Goal: Information Seeking & Learning: Learn about a topic

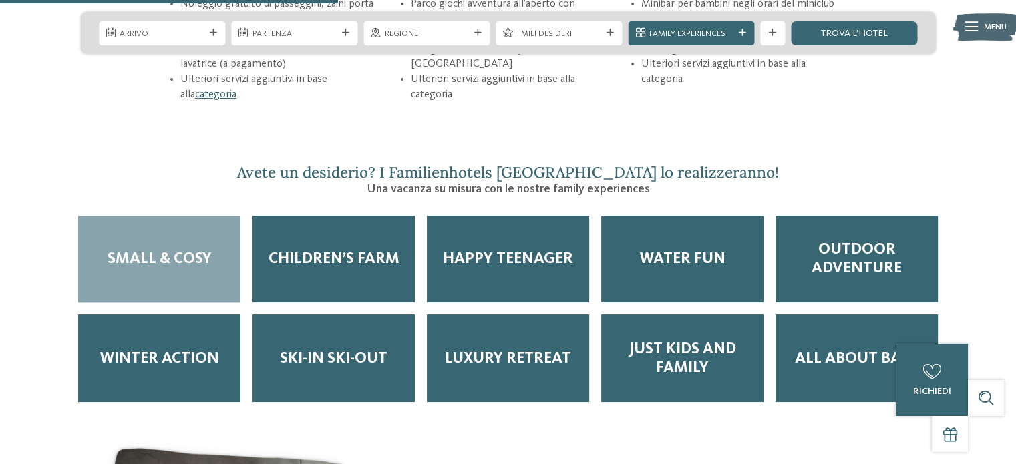
scroll to position [1894, 0]
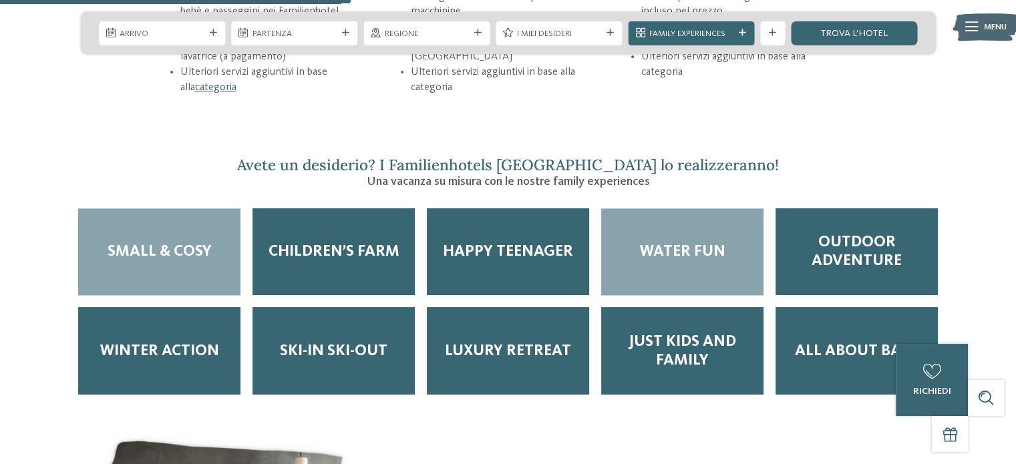
click at [691, 242] on span "Water Fun" at bounding box center [681, 251] width 85 height 19
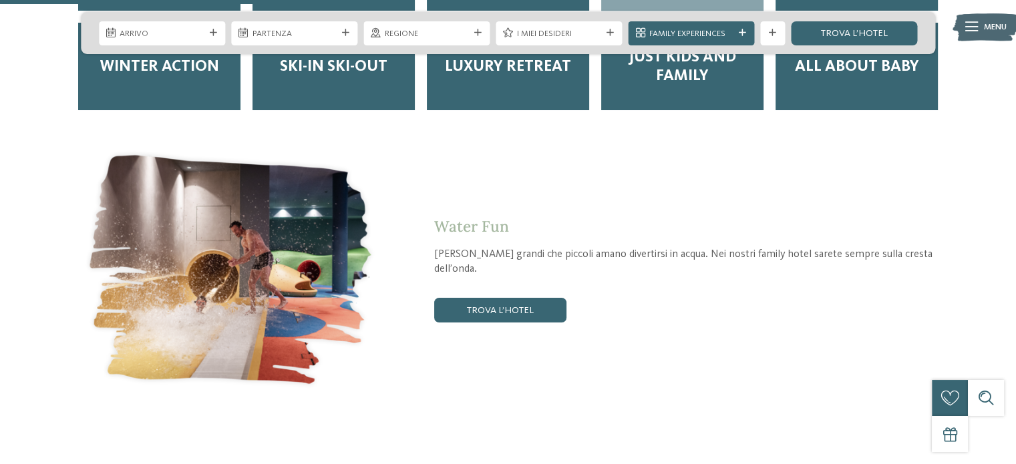
scroll to position [2193, 0]
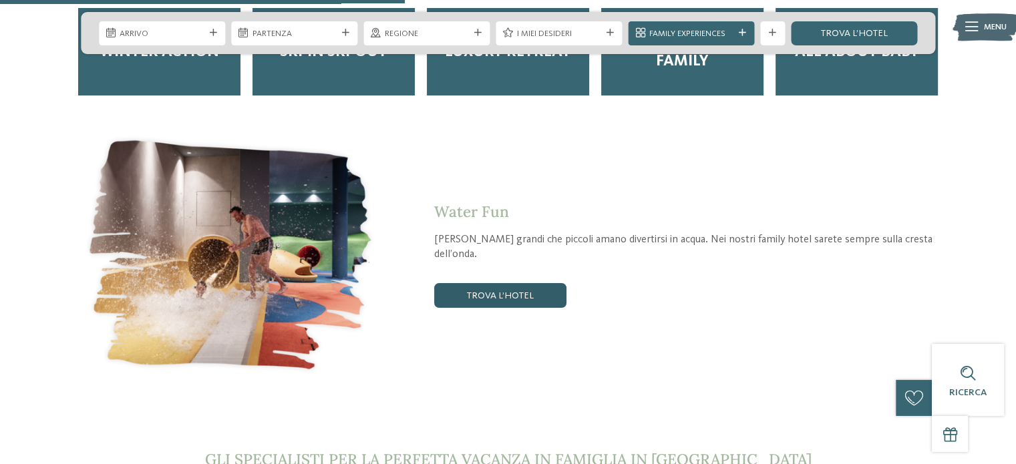
click at [506, 283] on link "trova l’hotel" at bounding box center [500, 295] width 132 height 24
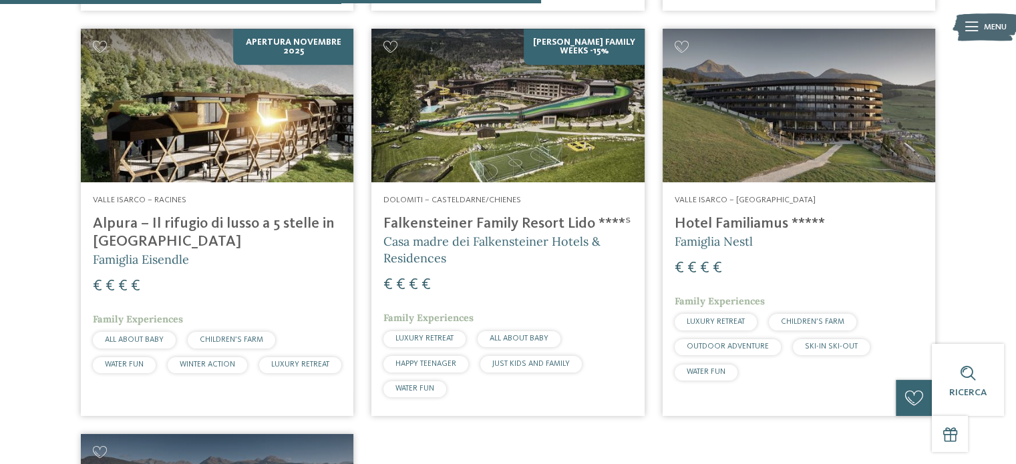
scroll to position [1232, 0]
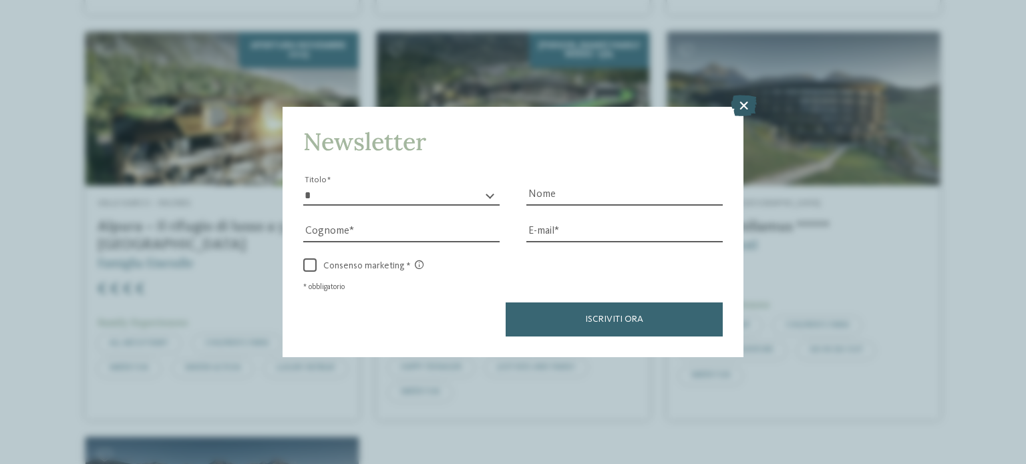
click at [746, 104] on icon at bounding box center [744, 105] width 26 height 21
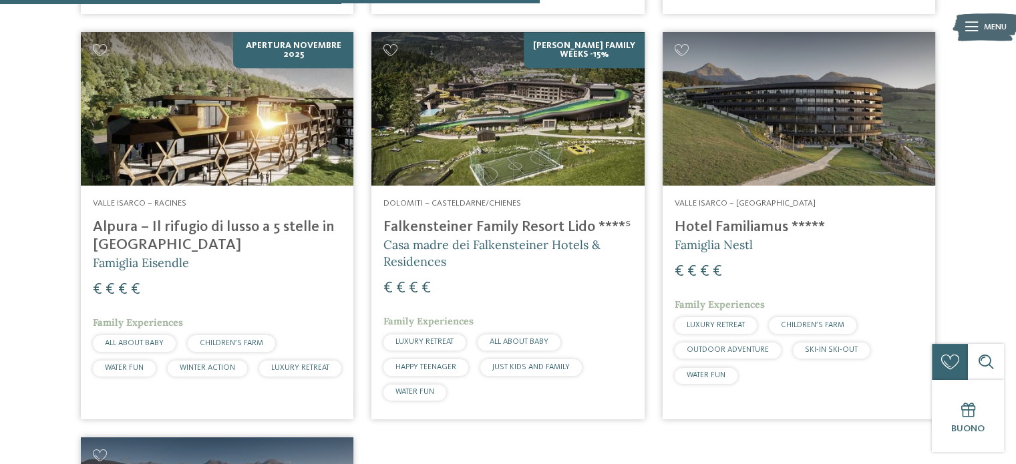
click at [812, 327] on span "CHILDREN’S FARM" at bounding box center [812, 325] width 63 height 8
click at [831, 149] on img at bounding box center [799, 109] width 273 height 154
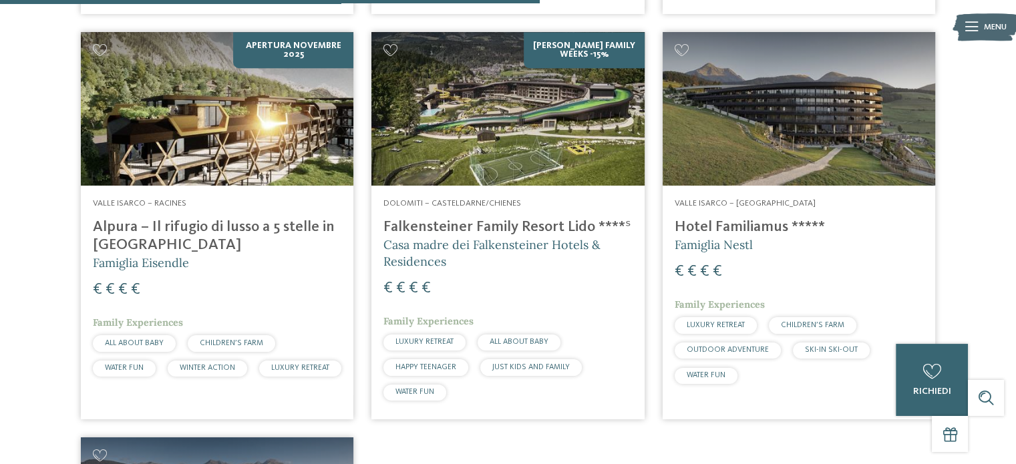
click at [831, 149] on img at bounding box center [799, 109] width 273 height 154
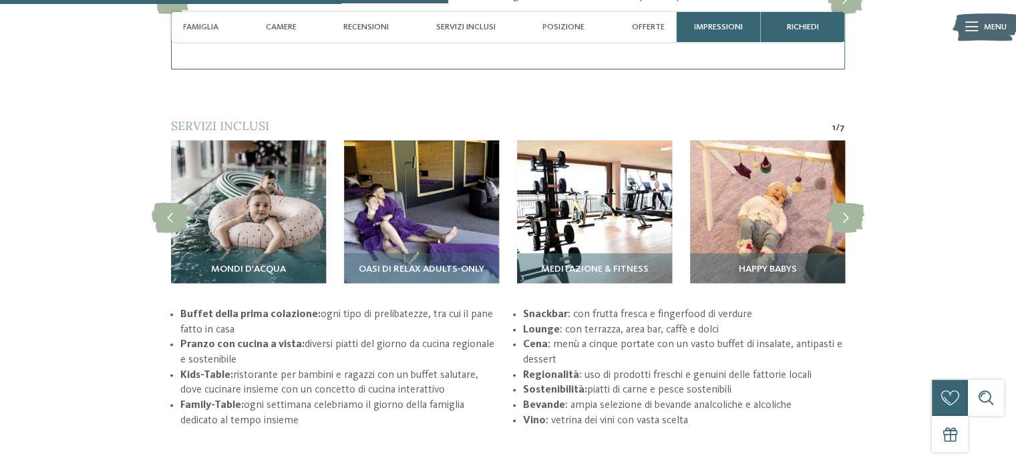
scroll to position [1947, 0]
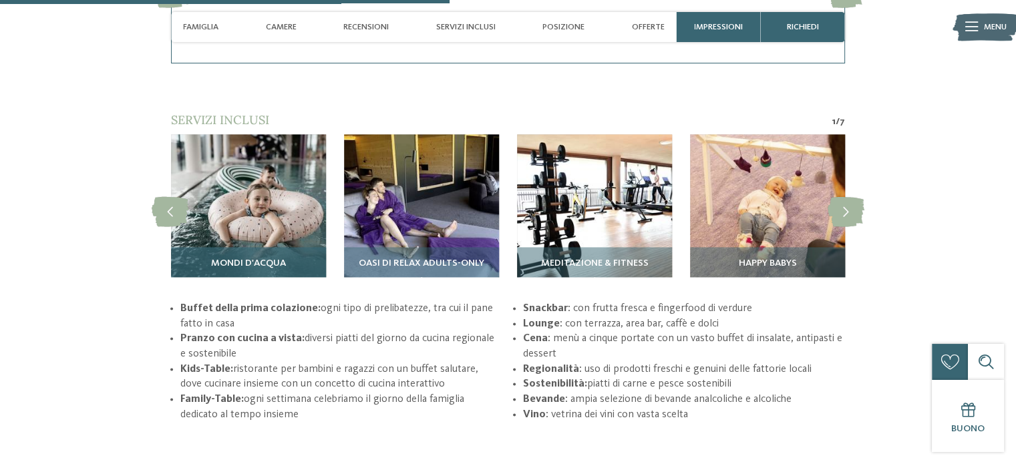
click at [250, 210] on img at bounding box center [248, 211] width 155 height 155
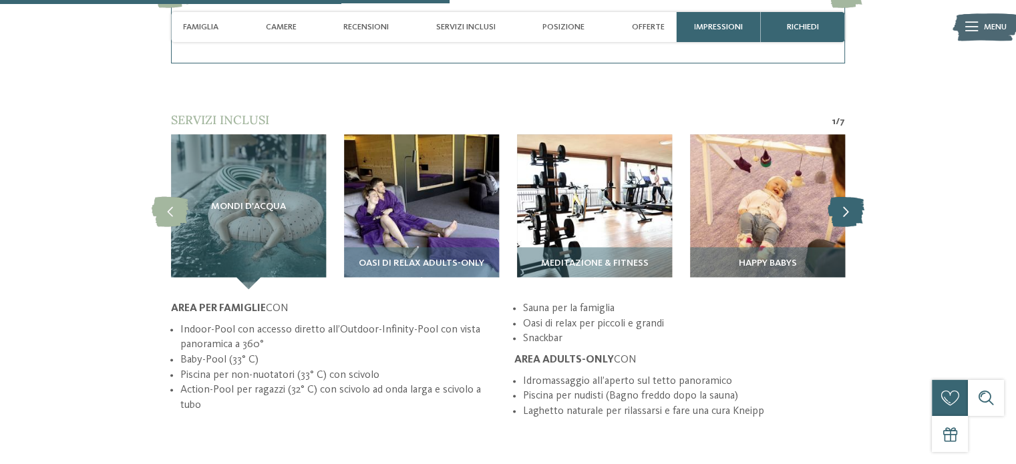
click at [850, 214] on icon at bounding box center [846, 211] width 37 height 30
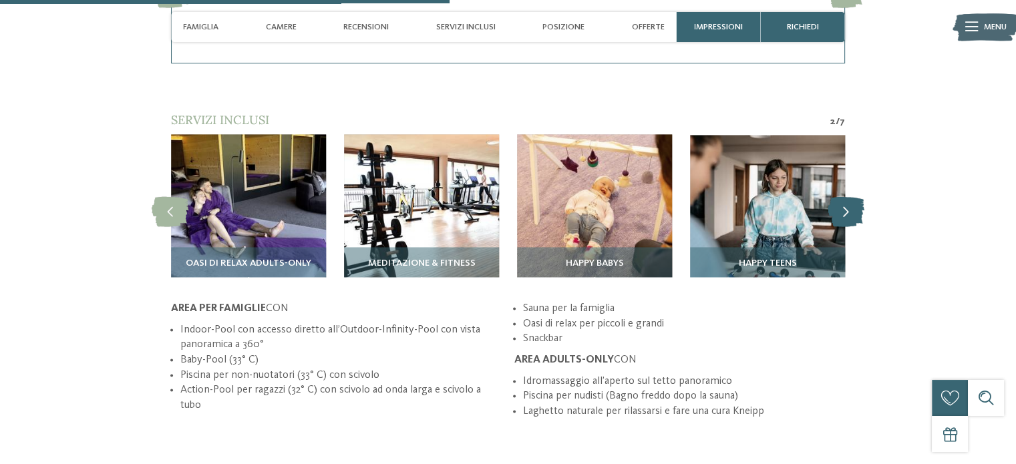
click at [850, 214] on icon at bounding box center [846, 211] width 37 height 30
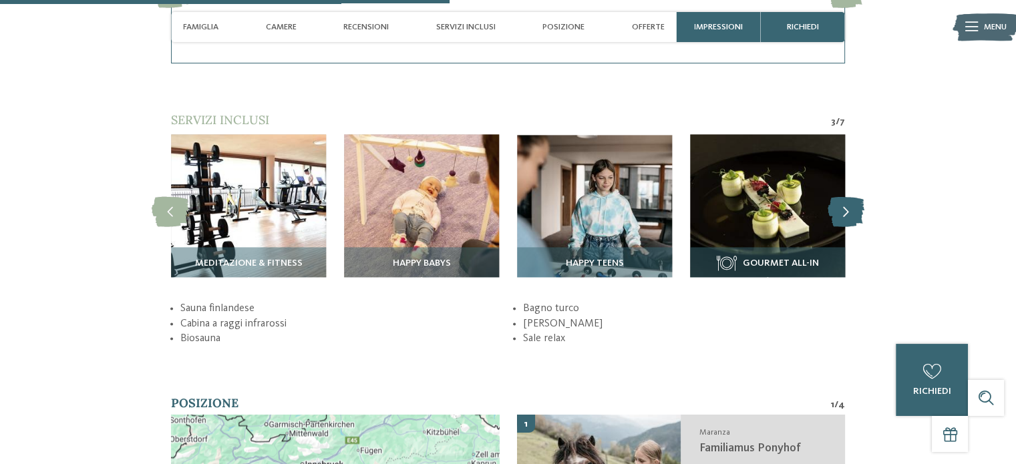
click at [850, 214] on icon at bounding box center [846, 211] width 37 height 30
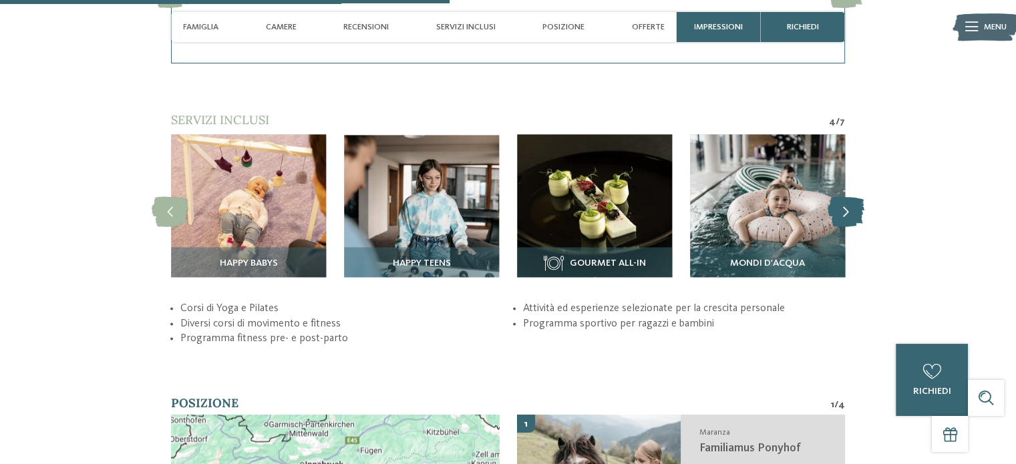
click at [850, 214] on icon at bounding box center [846, 211] width 37 height 30
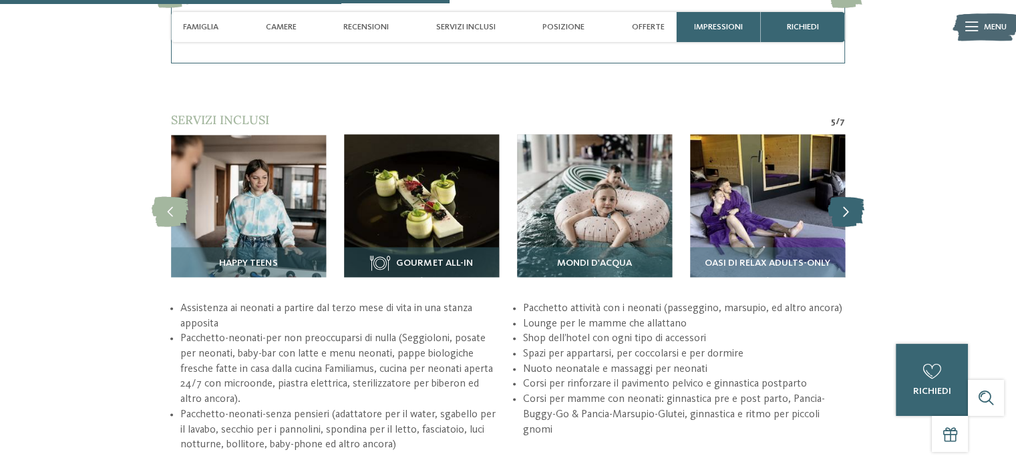
click at [850, 214] on icon at bounding box center [846, 211] width 37 height 30
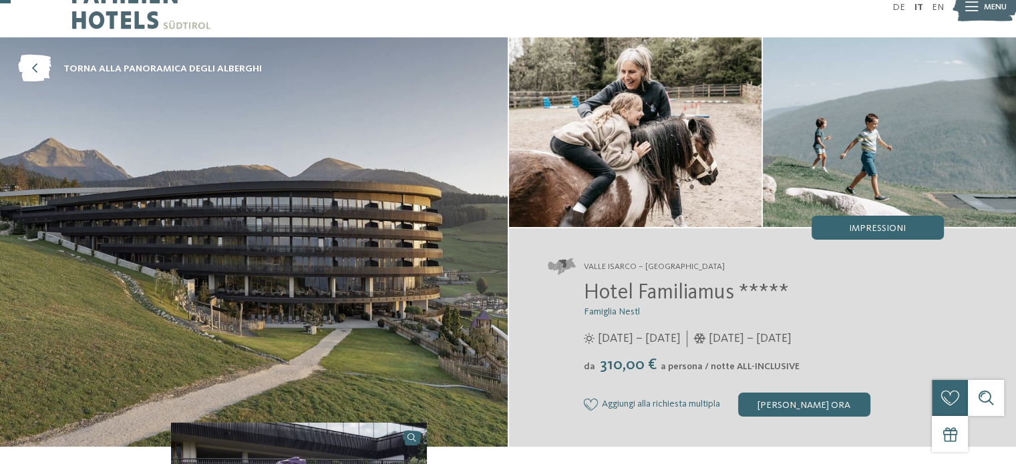
scroll to position [0, 0]
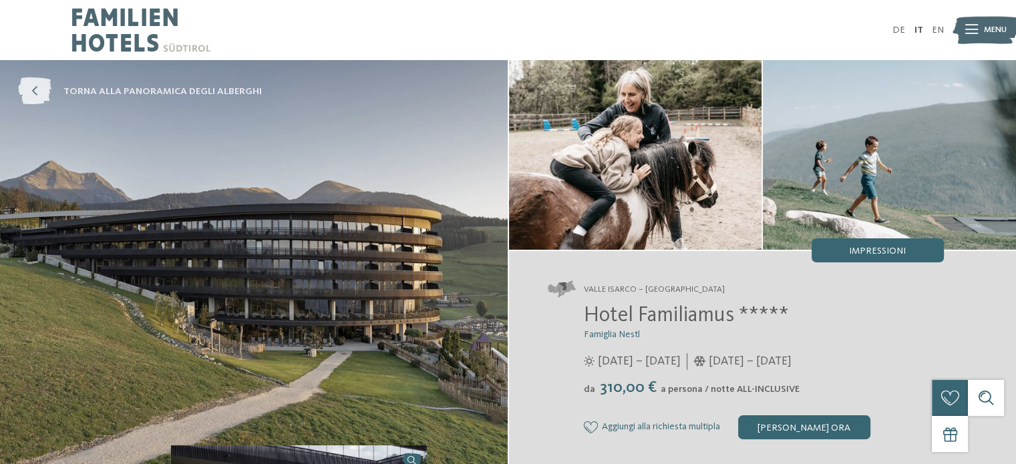
click at [35, 85] on icon at bounding box center [34, 91] width 33 height 27
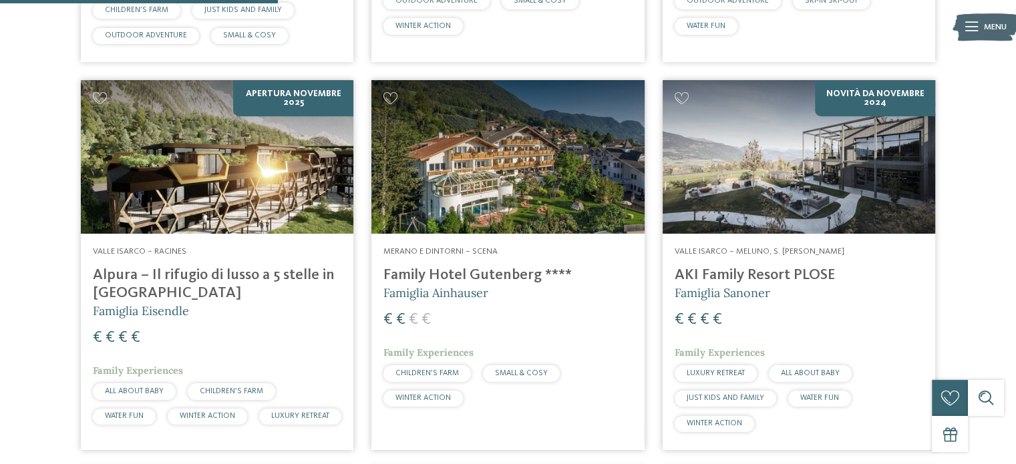
scroll to position [1181, 0]
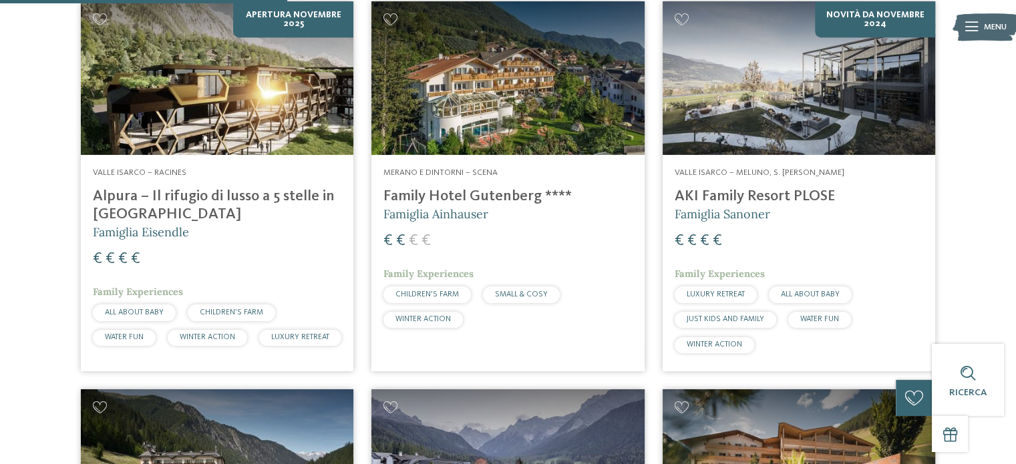
click at [518, 114] on img at bounding box center [507, 78] width 273 height 154
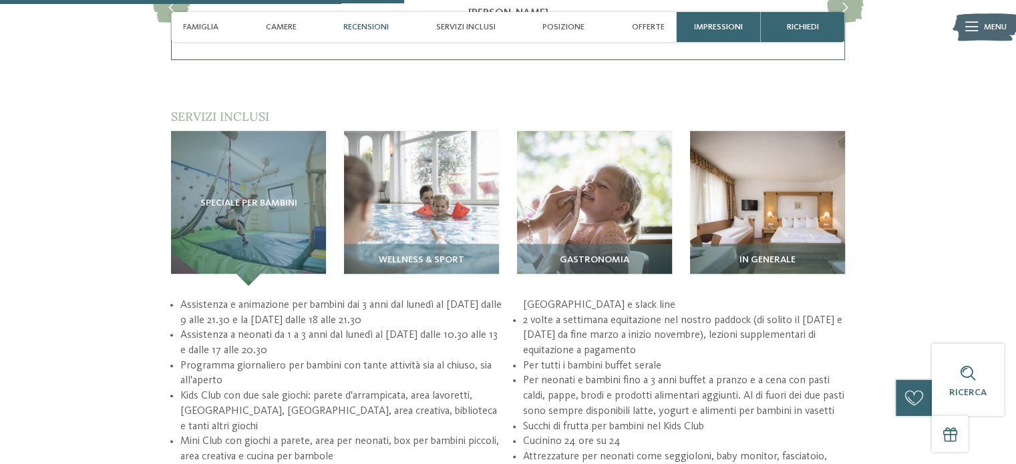
scroll to position [1560, 0]
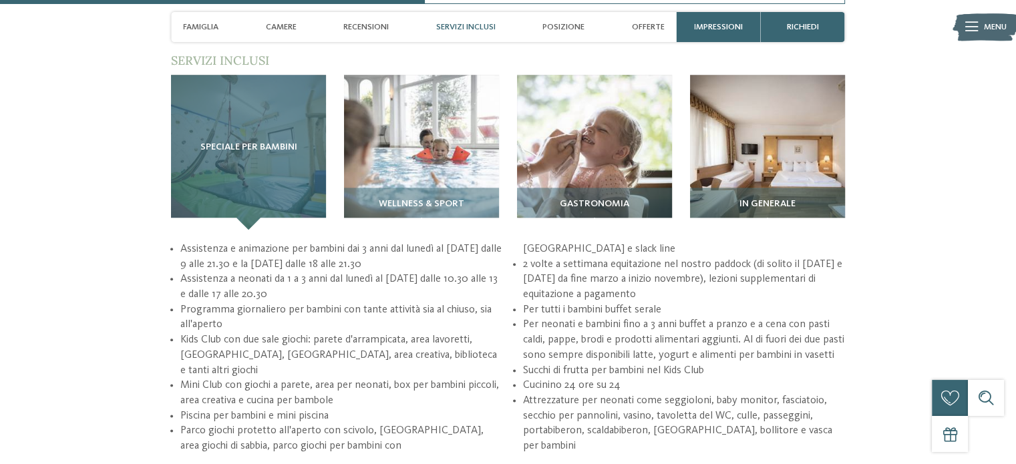
click at [251, 190] on div "Speciale per bambini" at bounding box center [248, 152] width 155 height 155
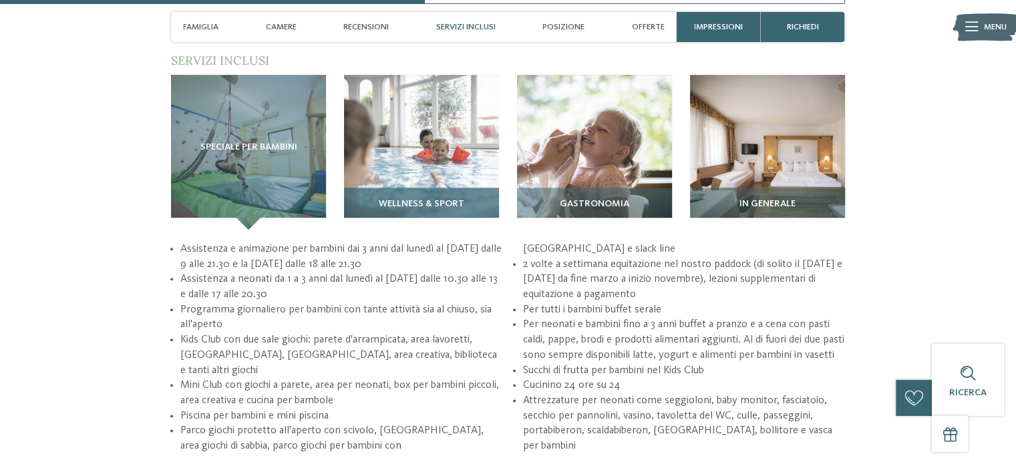
click at [436, 212] on div "Wellness & Sport" at bounding box center [421, 209] width 155 height 42
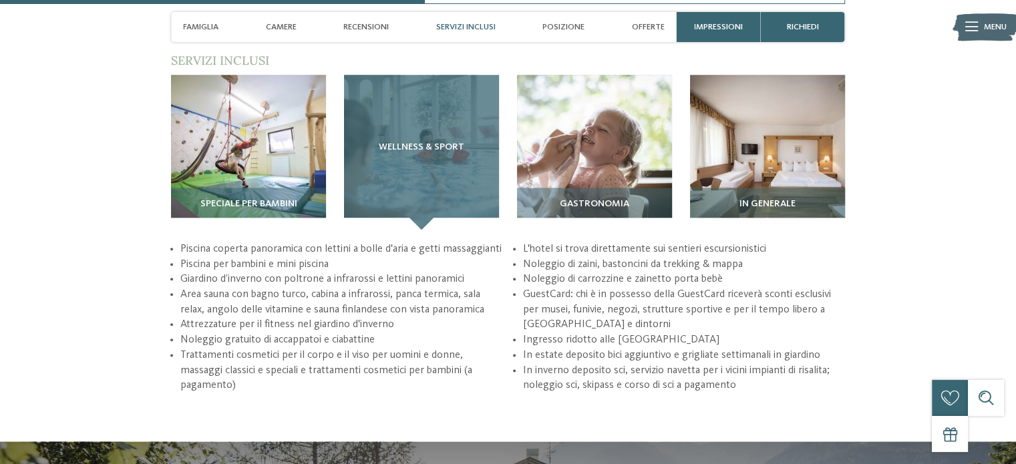
click at [473, 167] on div "Wellness & Sport" at bounding box center [421, 152] width 155 height 155
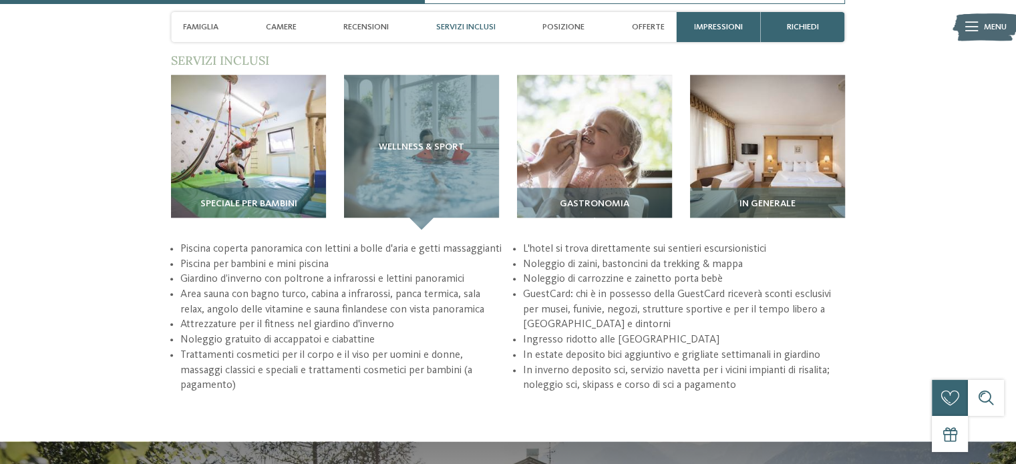
click at [1002, 192] on div "torna alla panoramica degli alberghi da Impressioni" at bounding box center [508, 211] width 1016 height 3422
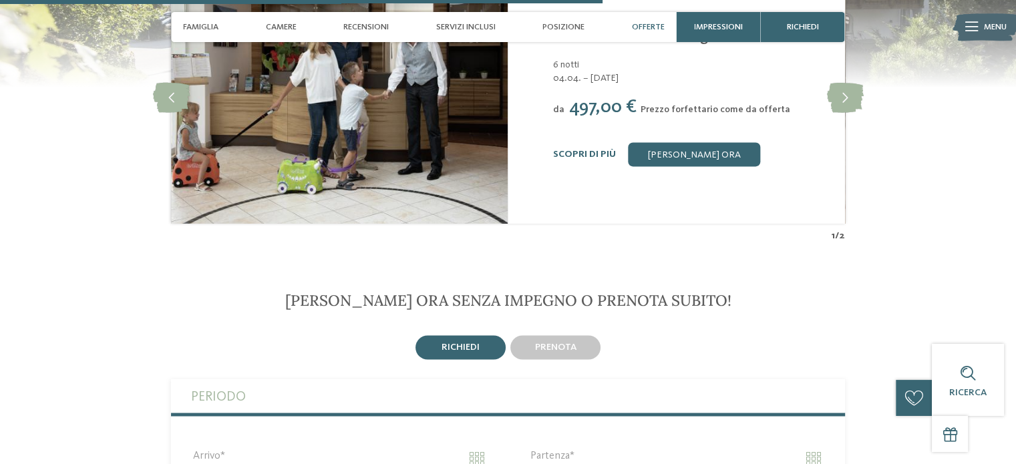
scroll to position [2144, 0]
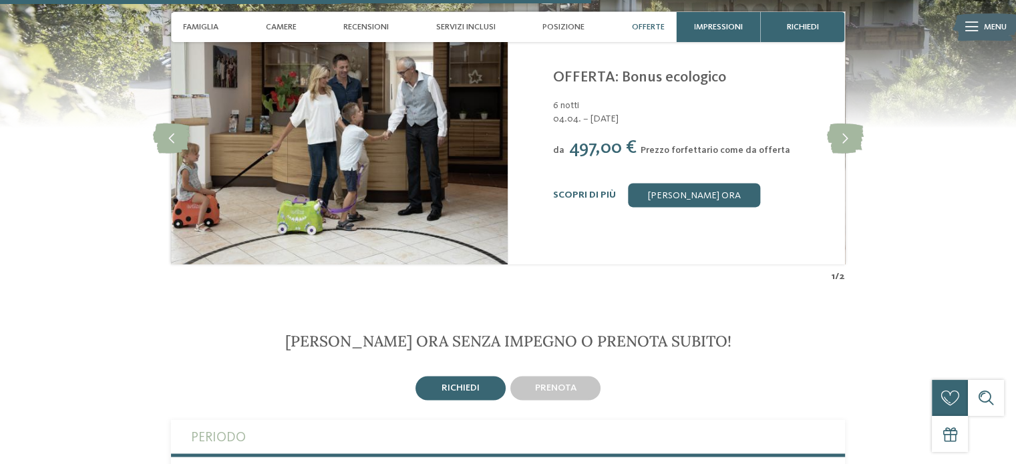
drag, startPoint x: 1014, startPoint y: 242, endPoint x: 1023, endPoint y: 250, distance: 12.3
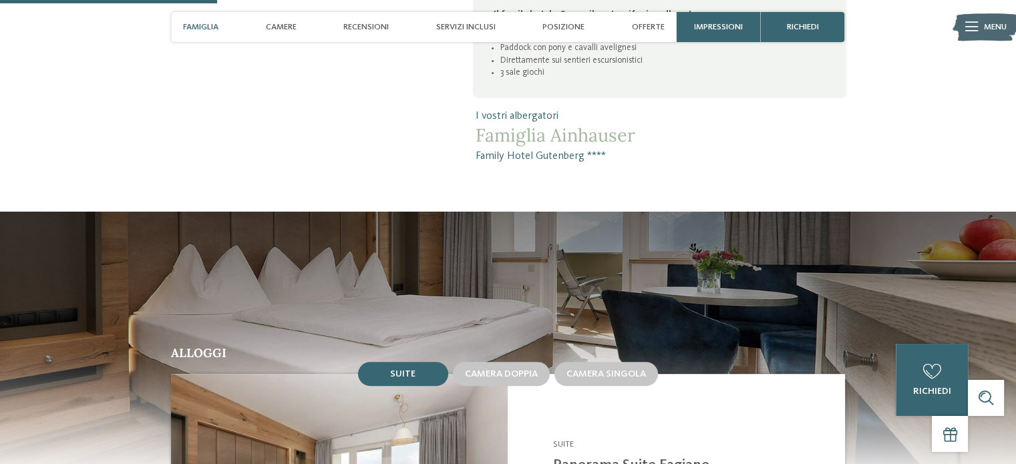
scroll to position [788, 0]
